Goal: Task Accomplishment & Management: Use online tool/utility

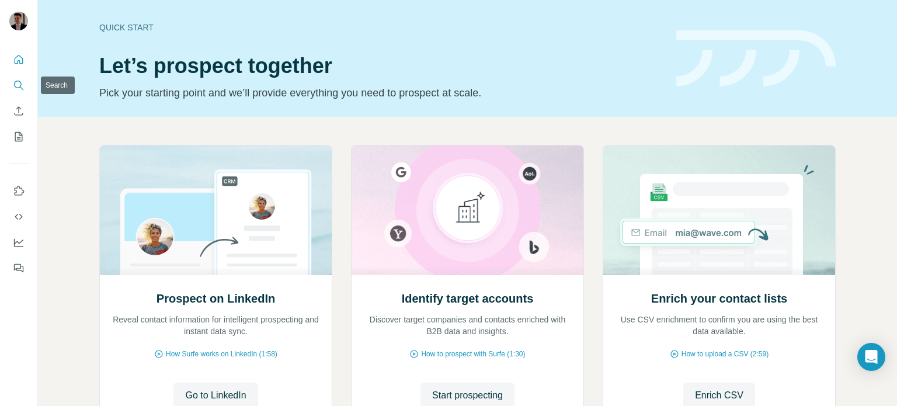
click at [18, 83] on icon "Search" at bounding box center [19, 85] width 12 height 12
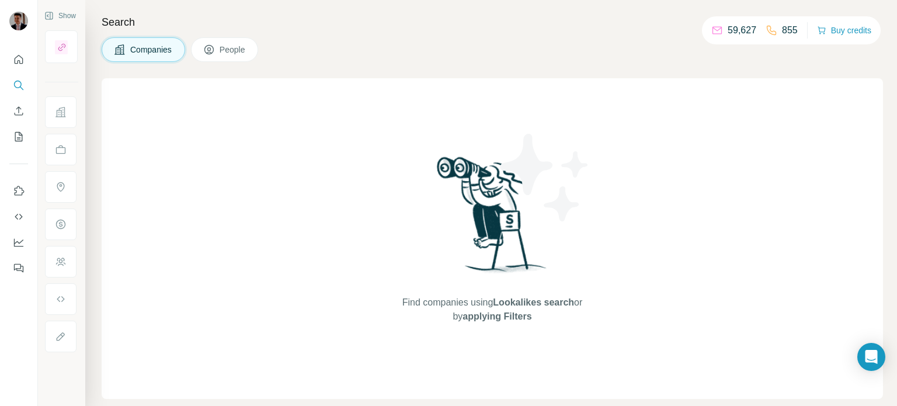
click at [227, 47] on span "People" at bounding box center [233, 50] width 27 height 12
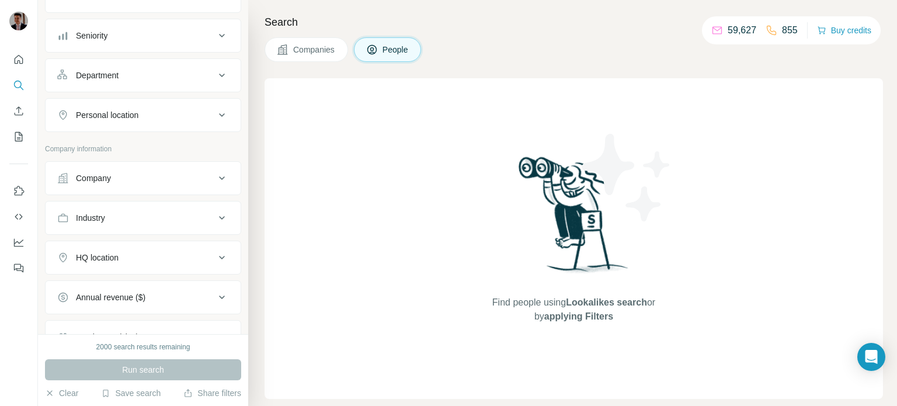
scroll to position [114, 0]
click at [194, 173] on div "Company" at bounding box center [136, 178] width 158 height 12
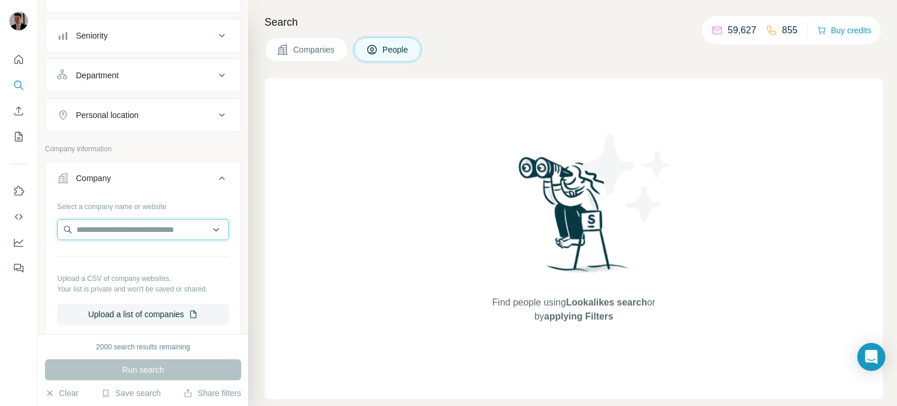
click at [142, 229] on input "text" at bounding box center [143, 229] width 172 height 21
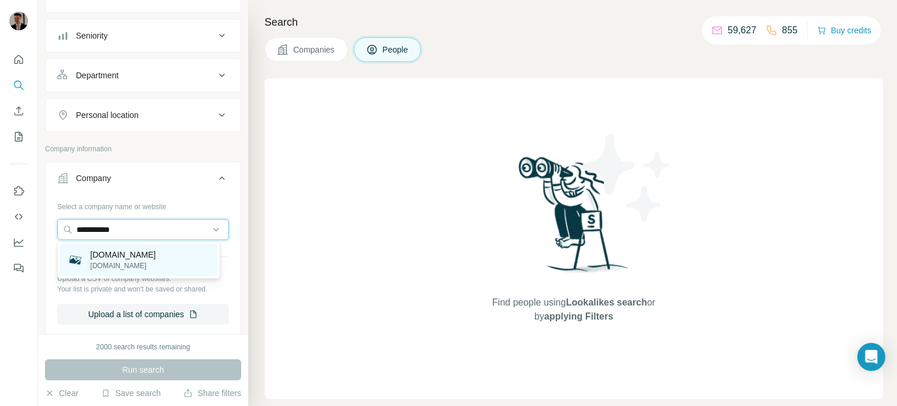
type input "**********"
click at [142, 258] on div "[DOMAIN_NAME] [DOMAIN_NAME]" at bounding box center [138, 260] width 157 height 32
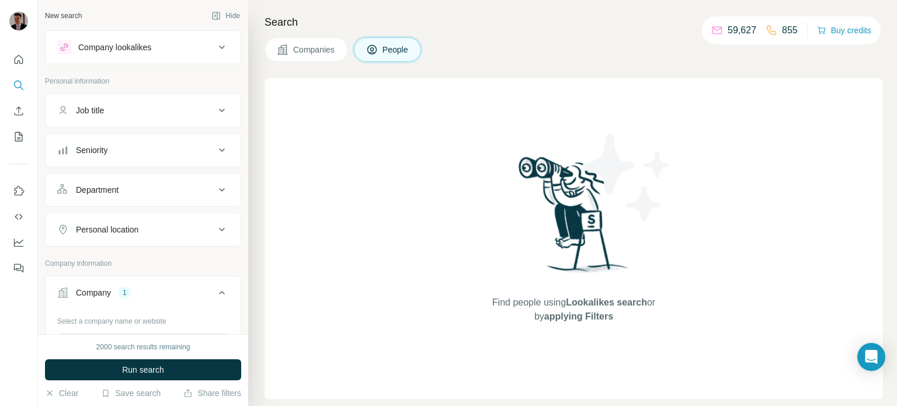
click at [149, 226] on div "Personal location" at bounding box center [136, 230] width 158 height 12
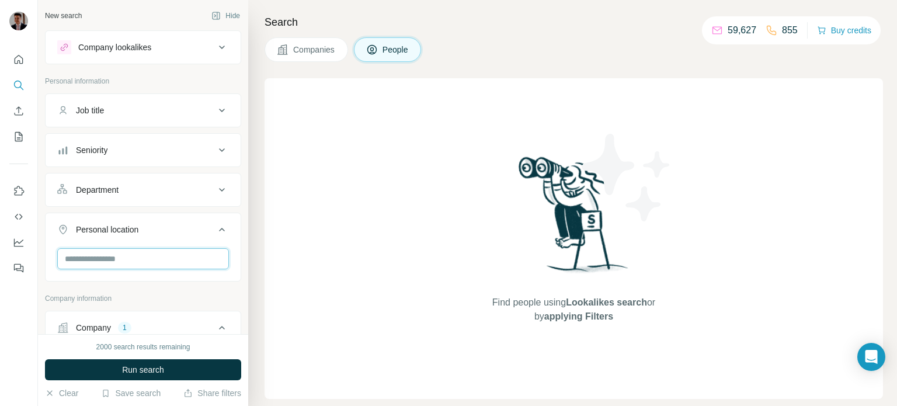
click at [152, 257] on input "text" at bounding box center [143, 258] width 172 height 21
type input "*****"
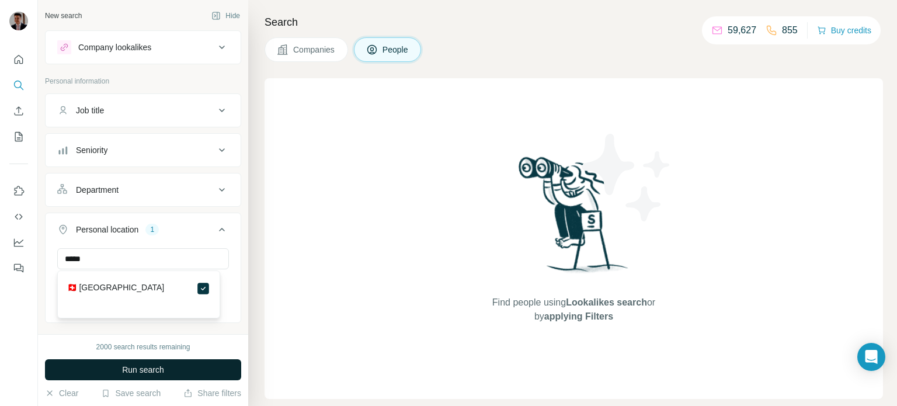
click at [178, 367] on button "Run search" at bounding box center [143, 369] width 196 height 21
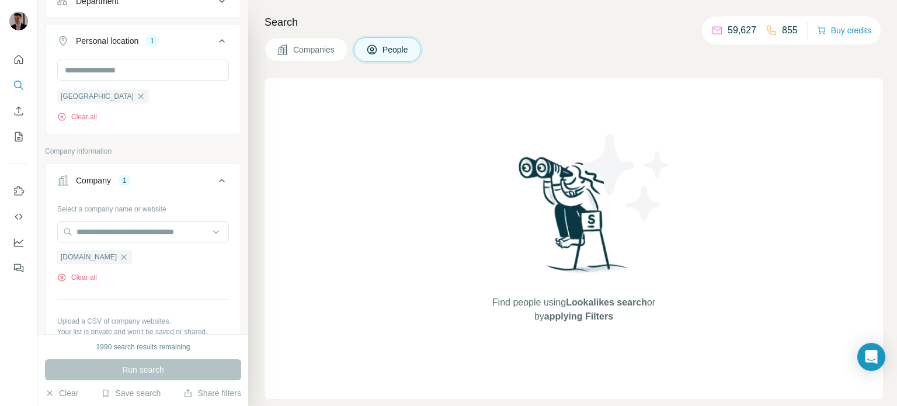
scroll to position [189, 0]
click at [121, 256] on icon "button" at bounding box center [123, 255] width 5 height 5
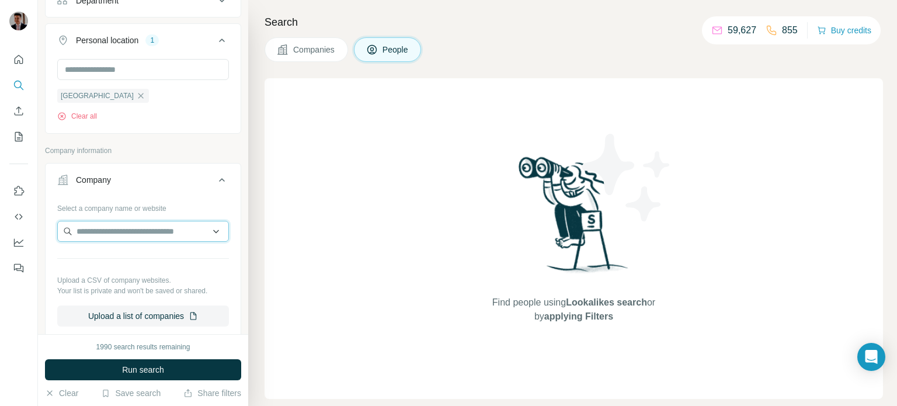
click at [99, 232] on input "text" at bounding box center [143, 231] width 172 height 21
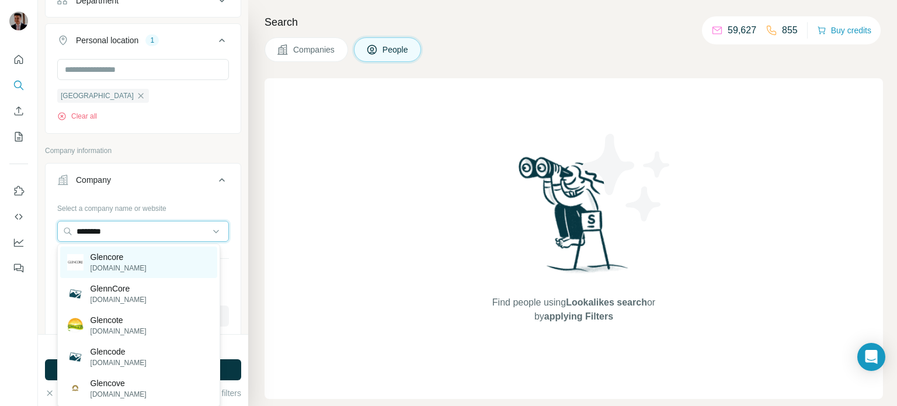
type input "********"
click at [152, 260] on div "Glencore [DOMAIN_NAME]" at bounding box center [138, 262] width 157 height 32
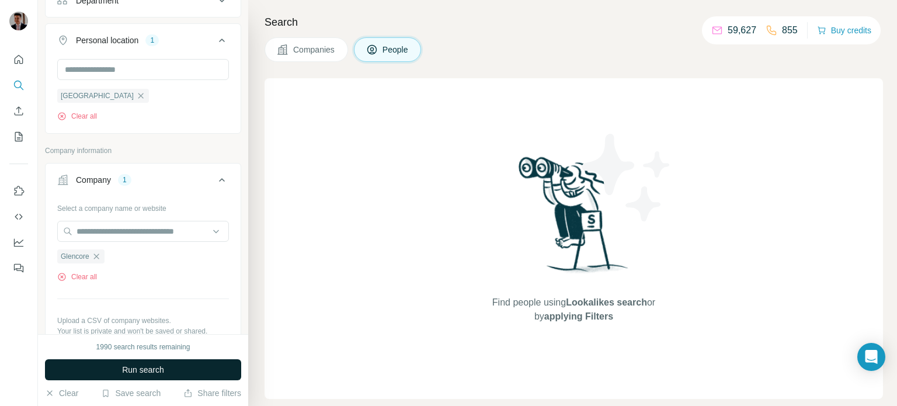
click at [147, 368] on span "Run search" at bounding box center [143, 370] width 42 height 12
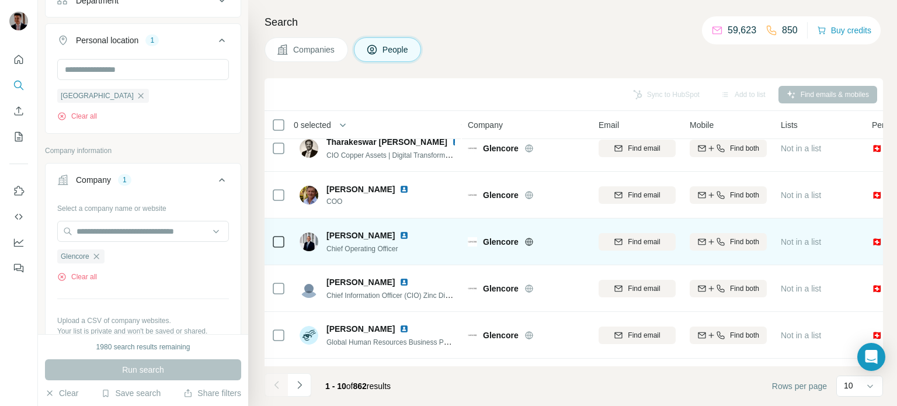
scroll to position [245, 0]
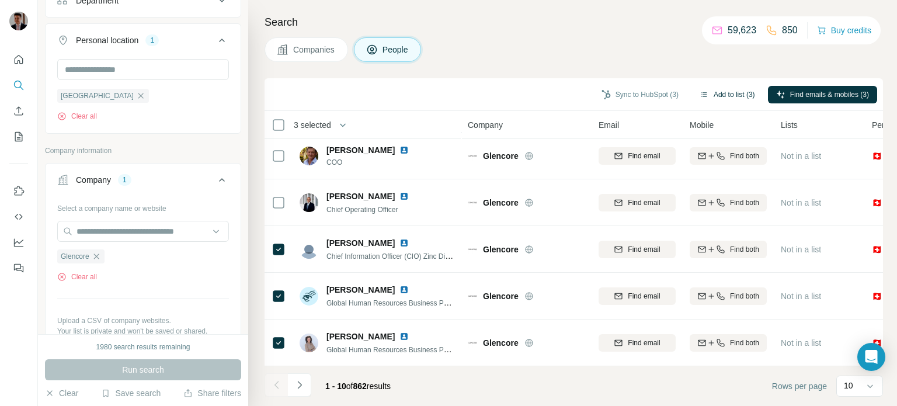
click at [716, 93] on button "Add to list (3)" at bounding box center [727, 95] width 72 height 18
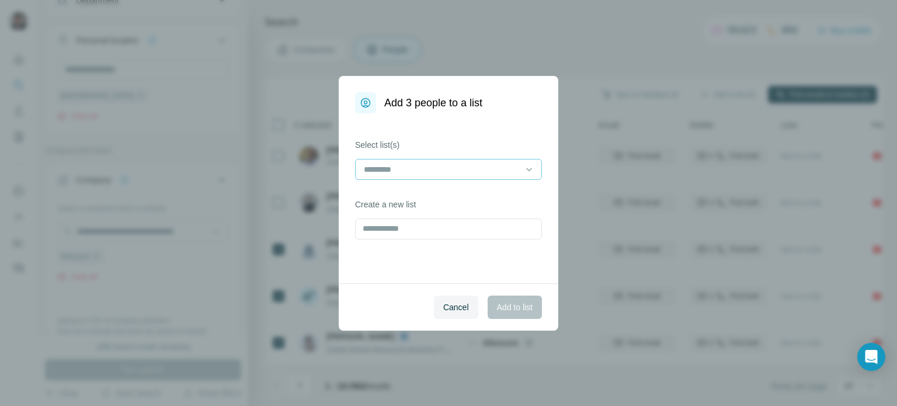
click at [400, 169] on input at bounding box center [442, 169] width 158 height 13
click at [430, 135] on div "Select list(s) Create a new list" at bounding box center [449, 198] width 220 height 170
click at [403, 231] on input "text" at bounding box center [448, 228] width 187 height 21
type input "**********"
click at [514, 307] on span "Add to list" at bounding box center [515, 307] width 36 height 12
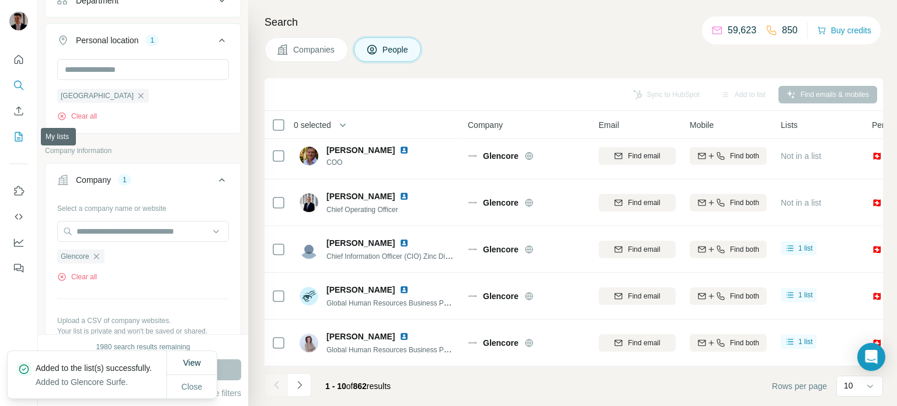
click at [18, 141] on icon "My lists" at bounding box center [19, 137] width 12 height 12
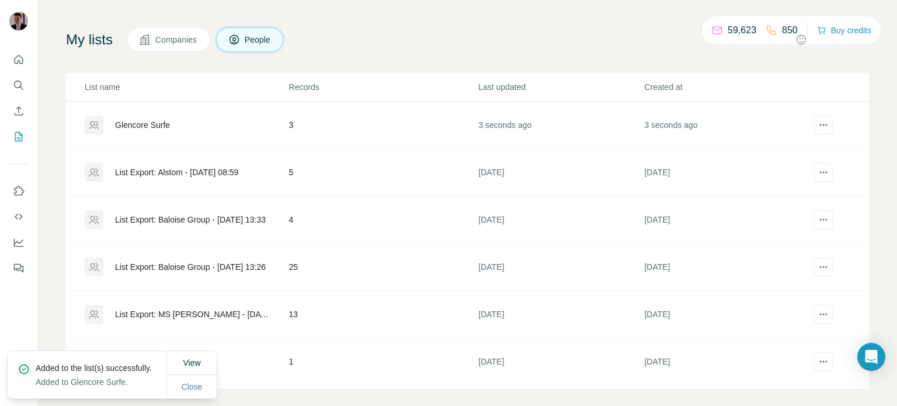
scroll to position [37, 0]
click at [159, 131] on div "Glencore Surfe" at bounding box center [142, 126] width 55 height 12
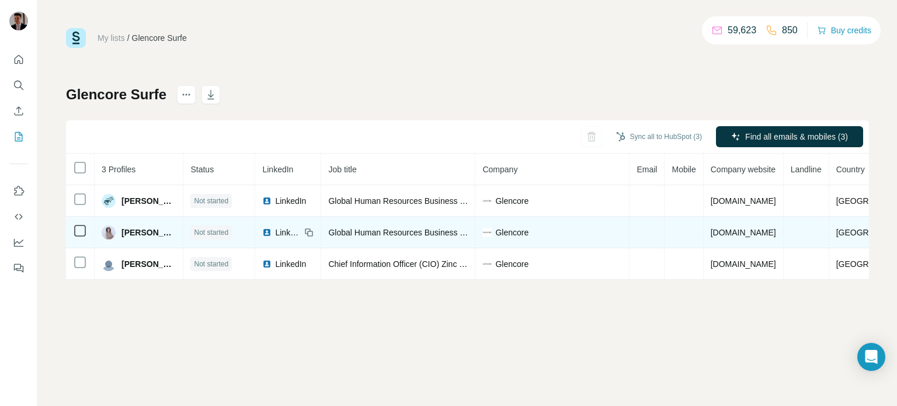
scroll to position [0, 18]
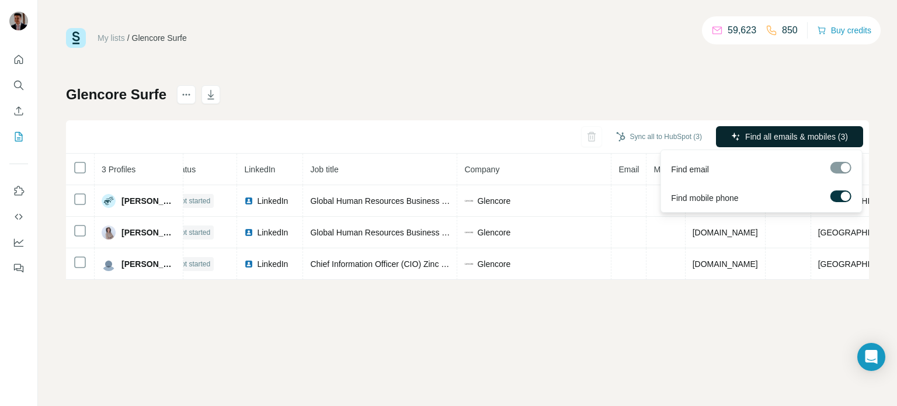
click at [808, 137] on span "Find all emails & mobiles (3)" at bounding box center [796, 137] width 103 height 12
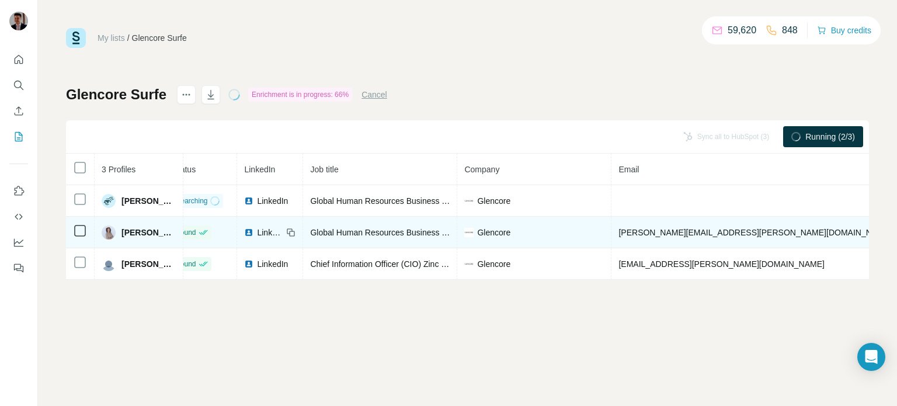
scroll to position [0, 0]
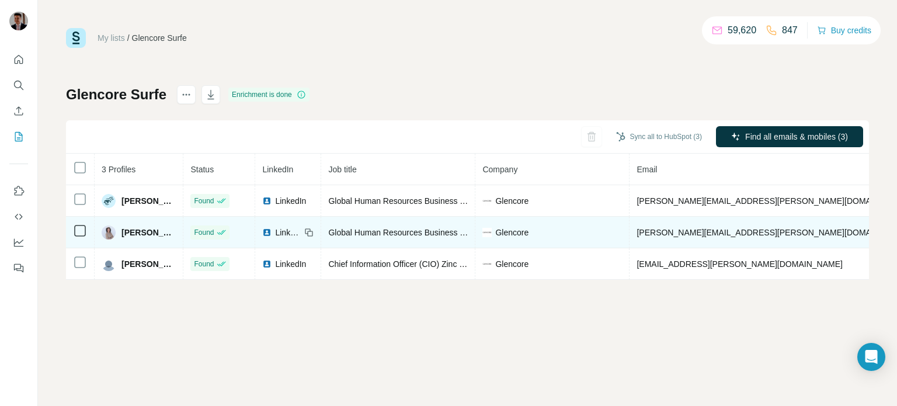
click at [133, 231] on span "[PERSON_NAME]" at bounding box center [148, 233] width 54 height 12
click at [132, 223] on td "[PERSON_NAME]" at bounding box center [139, 233] width 89 height 32
click at [131, 228] on span "[PERSON_NAME]" at bounding box center [148, 233] width 54 height 12
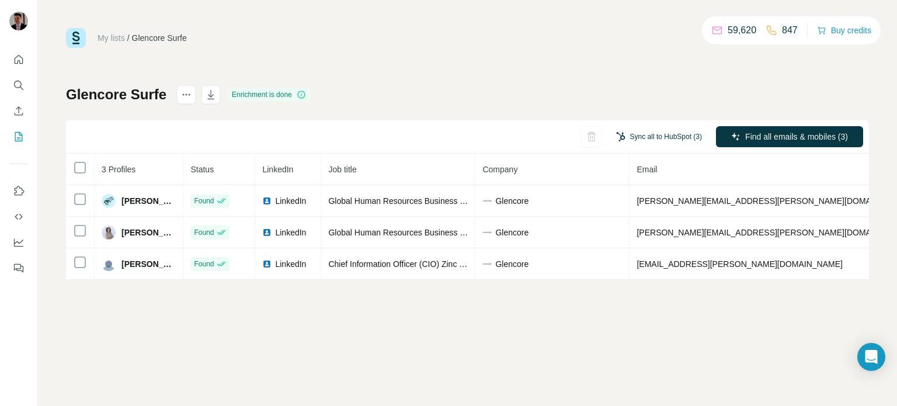
click at [647, 134] on button "Sync all to HubSpot (3)" at bounding box center [659, 137] width 102 height 18
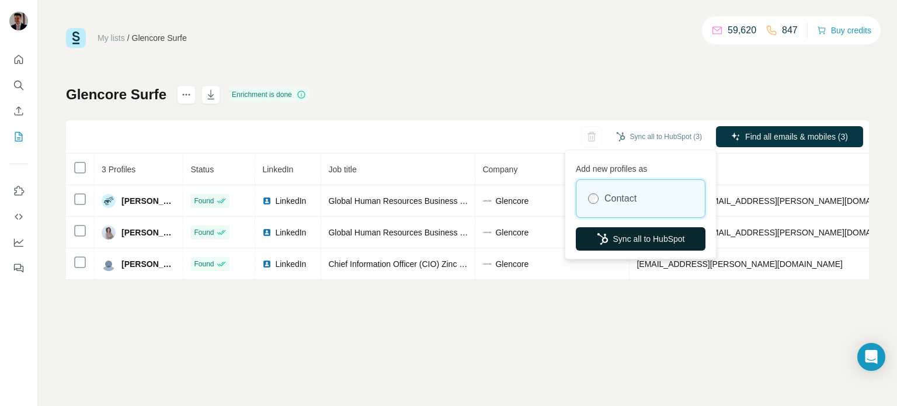
click at [649, 238] on button "Sync all to HubSpot" at bounding box center [641, 238] width 130 height 23
